Goal: Transaction & Acquisition: Subscribe to service/newsletter

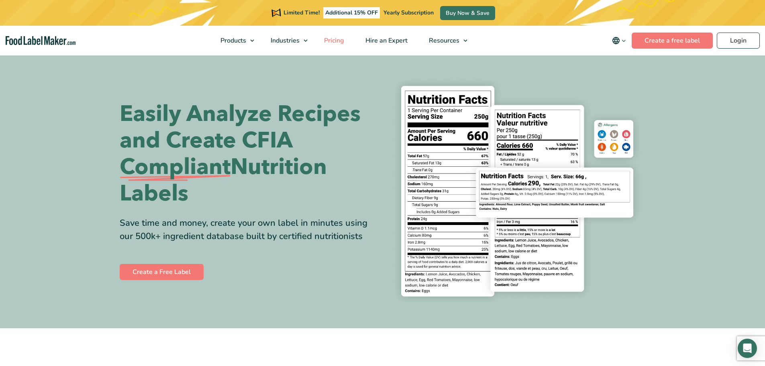
click at [333, 39] on span "Pricing" at bounding box center [333, 40] width 23 height 9
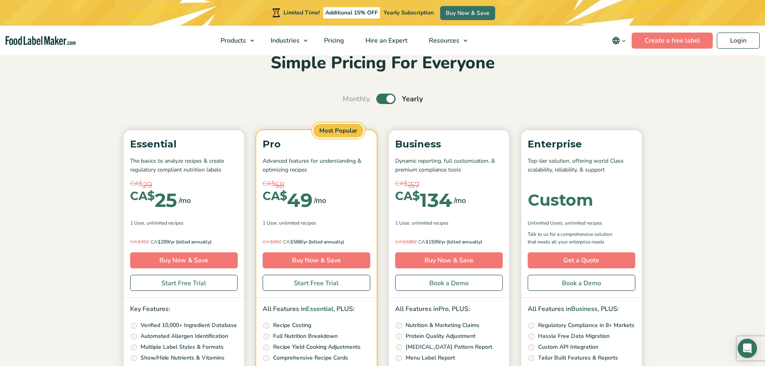
scroll to position [40, 0]
click at [379, 100] on label "Toggle" at bounding box center [386, 99] width 19 height 10
click at [350, 100] on input "Toggle" at bounding box center [346, 99] width 5 height 5
checkbox input "false"
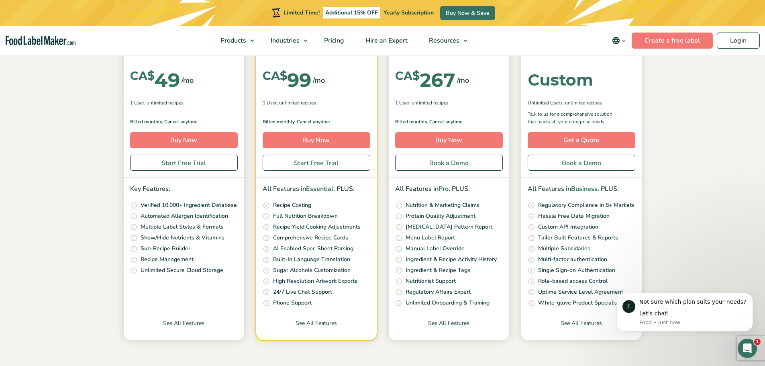
scroll to position [121, 0]
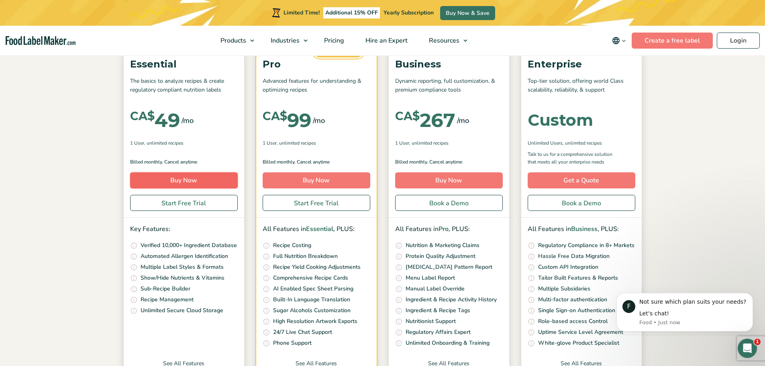
click at [186, 181] on link "Buy Now" at bounding box center [184, 180] width 108 height 16
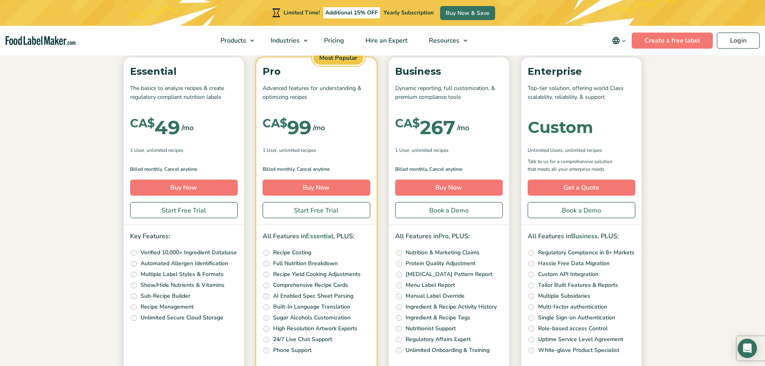
scroll to position [121, 0]
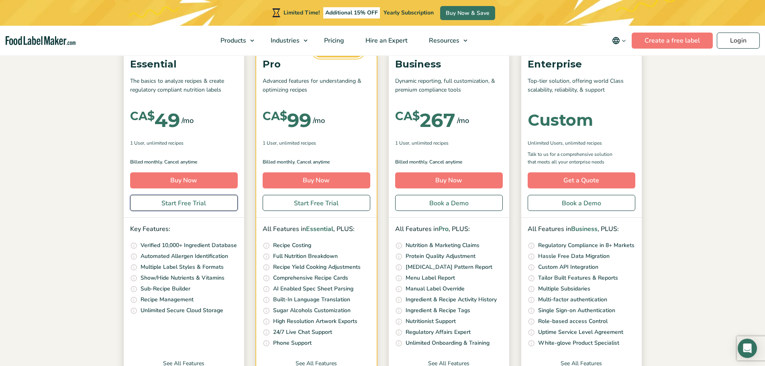
click at [188, 207] on link "Start Free Trial" at bounding box center [184, 203] width 108 height 16
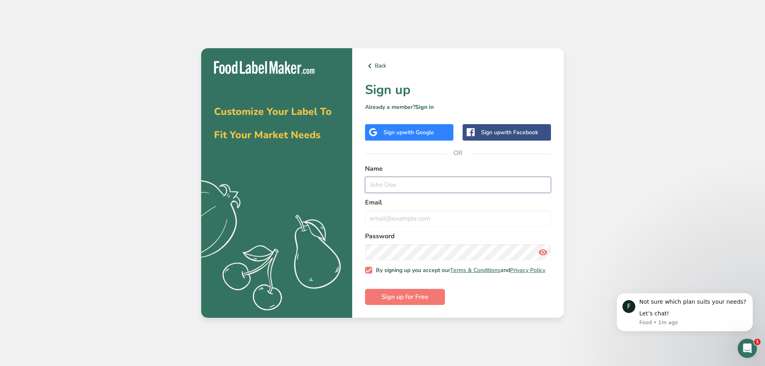
click at [385, 182] on input "text" at bounding box center [458, 185] width 186 height 16
click at [420, 131] on span "with Google" at bounding box center [418, 133] width 31 height 8
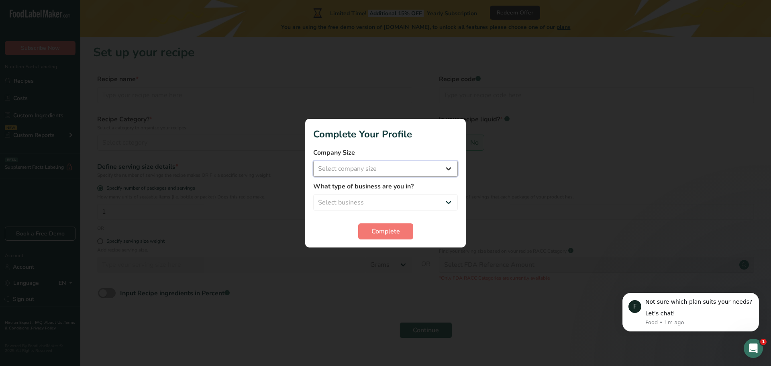
click at [410, 167] on select "Select company size Fewer than 10 Employees 10 to 50 Employees 51 to 500 Employ…" at bounding box center [385, 169] width 145 height 16
select select "1"
click at [313, 161] on select "Select company size Fewer than 10 Employees 10 to 50 Employees 51 to 500 Employ…" at bounding box center [385, 169] width 145 height 16
click at [376, 203] on select "Select business Packaged Food Manufacturer Restaurant & Cafe Bakery Meal Plans …" at bounding box center [385, 202] width 145 height 16
select select "3"
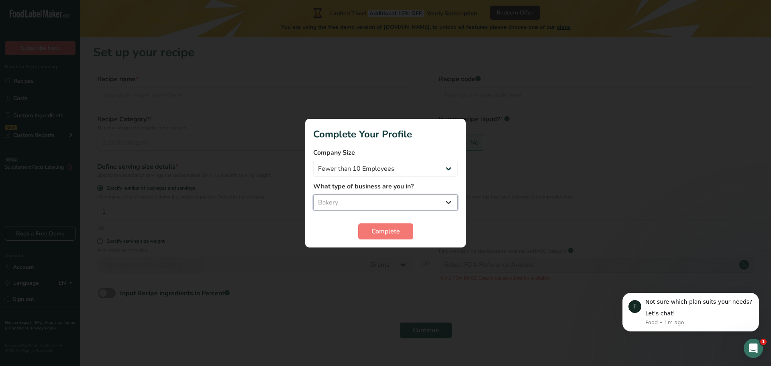
click at [313, 194] on select "Select business Packaged Food Manufacturer Restaurant & Cafe Bakery Meal Plans …" at bounding box center [385, 202] width 145 height 16
click at [380, 233] on span "Complete" at bounding box center [386, 232] width 29 height 10
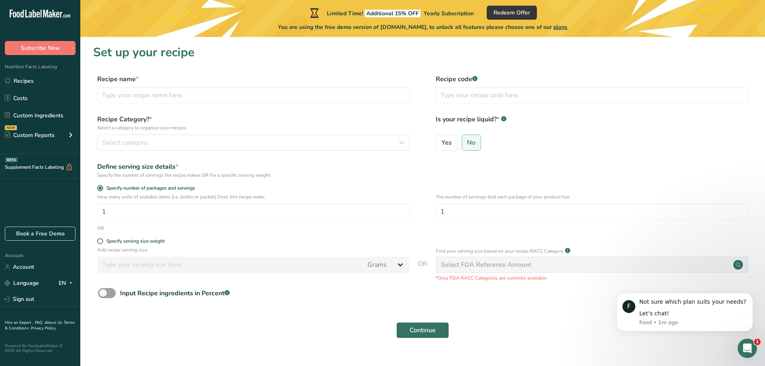
click at [568, 28] on span "plans" at bounding box center [561, 27] width 14 height 8
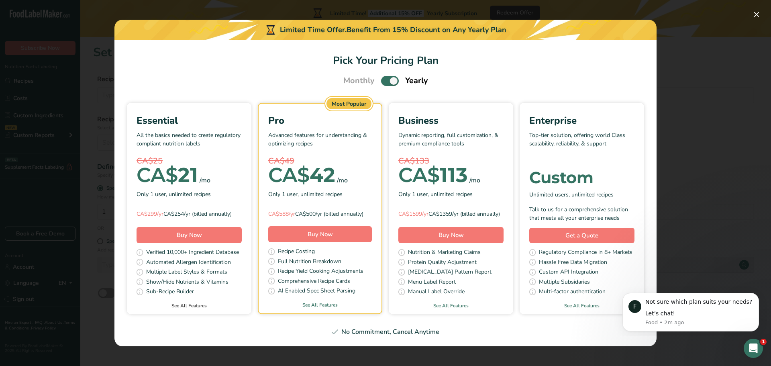
click at [192, 309] on link "See All Features" at bounding box center [189, 305] width 125 height 7
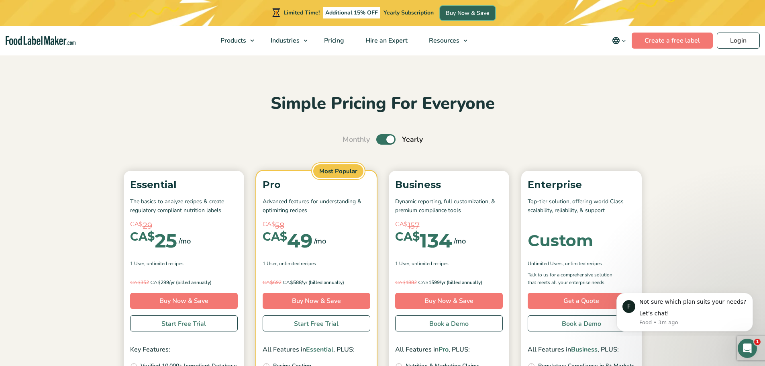
click at [476, 12] on link "Buy Now & Save" at bounding box center [467, 13] width 55 height 14
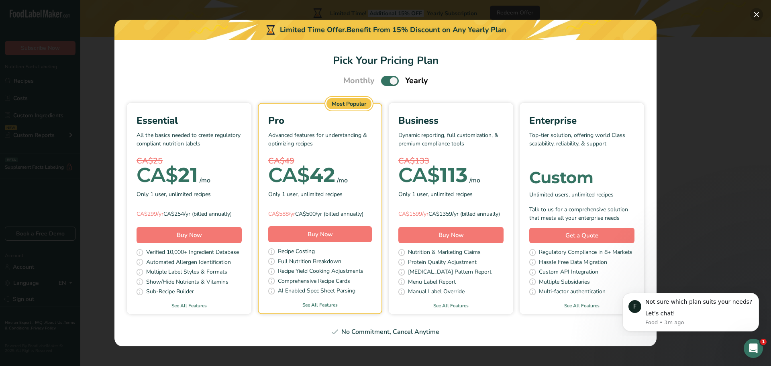
click at [757, 15] on button "Pick Your Pricing Plan Modal" at bounding box center [757, 14] width 13 height 13
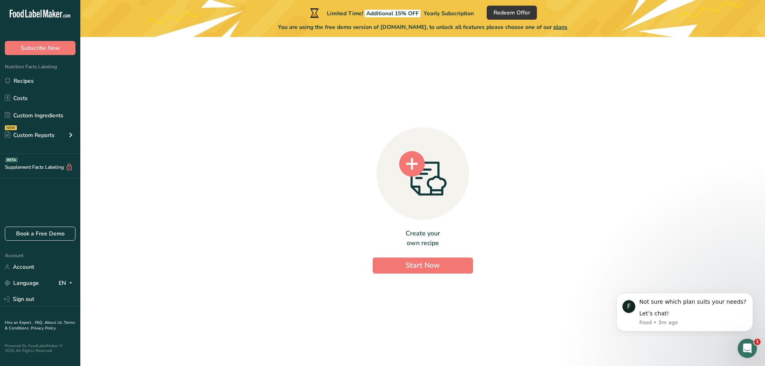
click at [554, 319] on div "Create your own recipe Start Now" at bounding box center [422, 198] width 659 height 310
click at [422, 270] on span "Start Now" at bounding box center [423, 265] width 34 height 10
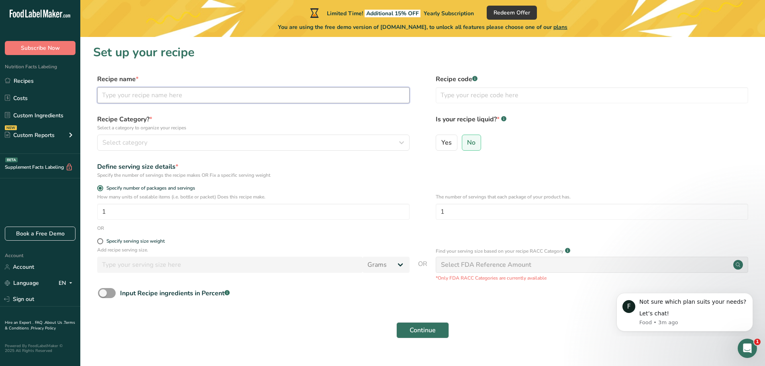
click at [202, 92] on input "text" at bounding box center [253, 95] width 313 height 16
click at [248, 66] on section "Set up your recipe Recipe name * Recipe code .a-a{fill:#347362;}.b-a{fill:#fff;…" at bounding box center [422, 196] width 685 height 319
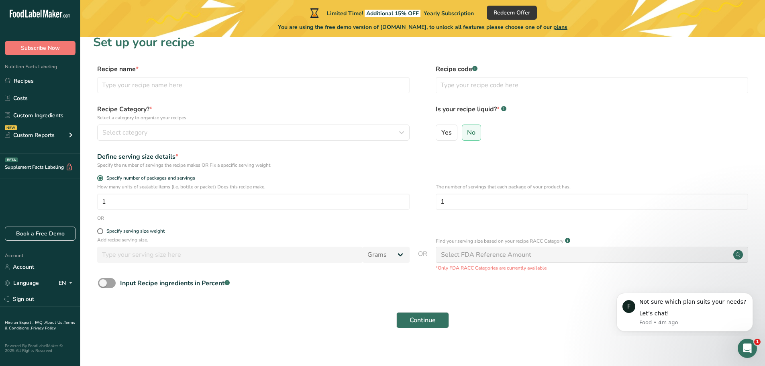
scroll to position [16, 0]
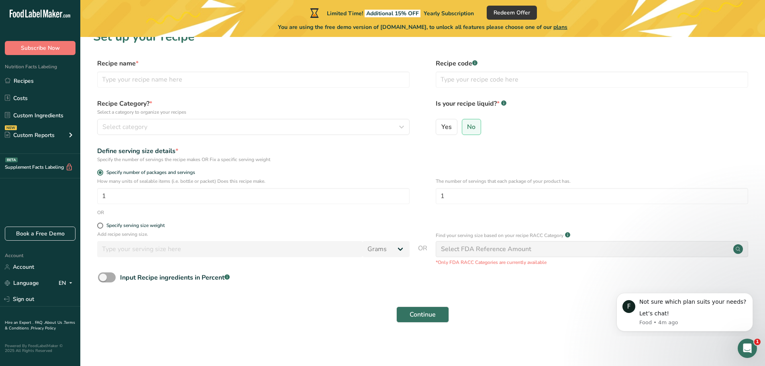
click at [111, 276] on span at bounding box center [107, 277] width 18 height 10
click at [103, 276] on input "Input Recipe ingredients in Percent .a-a{fill:#347362;}.b-a{fill:#fff;}" at bounding box center [100, 277] width 5 height 5
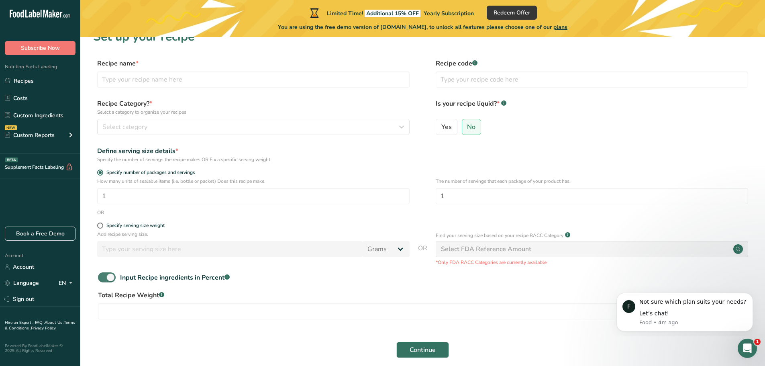
click at [102, 279] on span at bounding box center [107, 277] width 18 height 10
click at [102, 279] on input "Input Recipe ingredients in Percent .a-a{fill:#347362;}.b-a{fill:#fff;}" at bounding box center [100, 277] width 5 height 5
checkbox input "false"
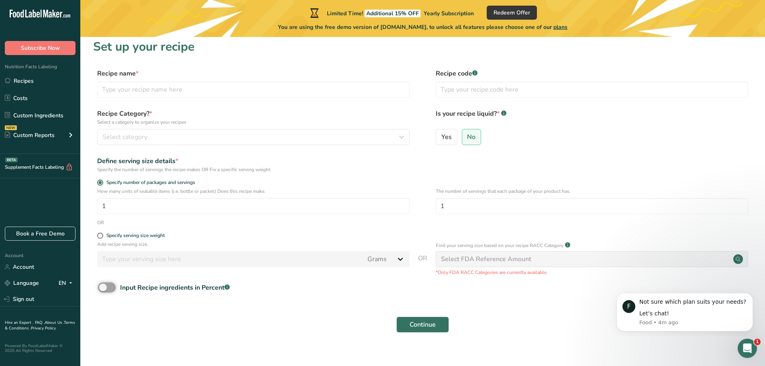
scroll to position [0, 0]
